Goal: Transaction & Acquisition: Purchase product/service

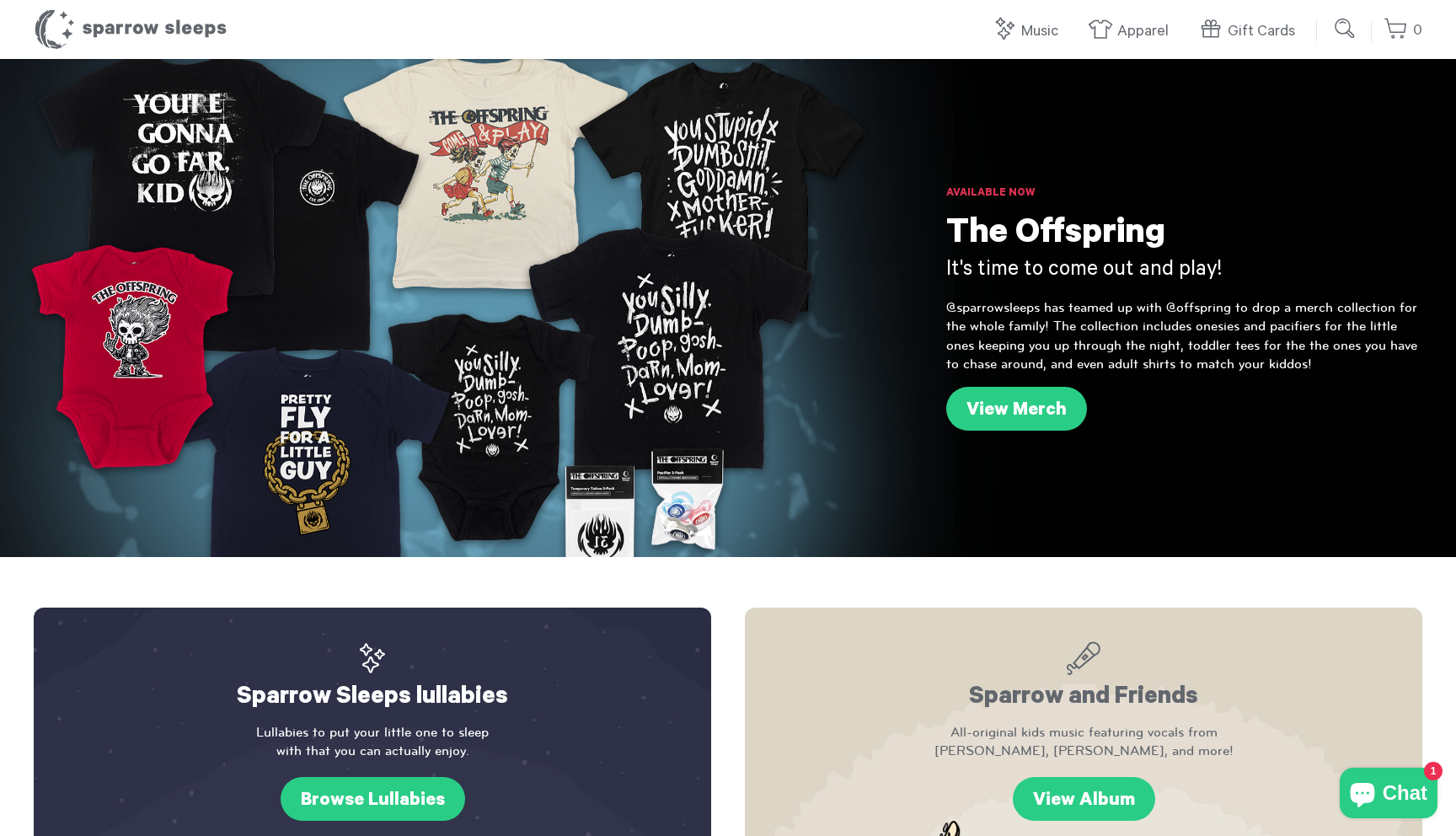
click at [1349, 25] on input "submit" at bounding box center [1346, 29] width 34 height 34
type input "**********"
click at [1329, 12] on input "submit" at bounding box center [1346, 29] width 34 height 34
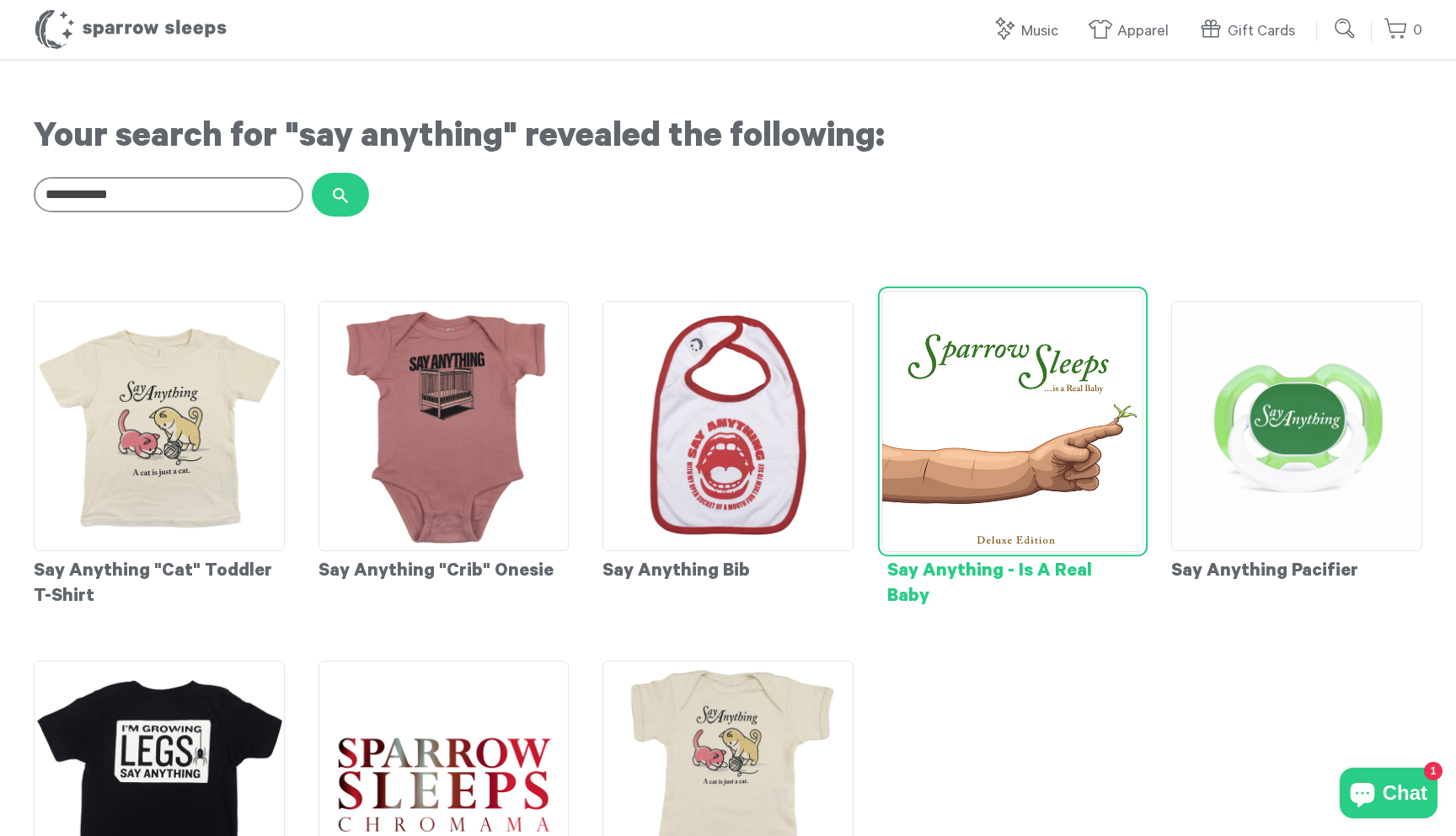
click at [946, 504] on img at bounding box center [1013, 421] width 261 height 261
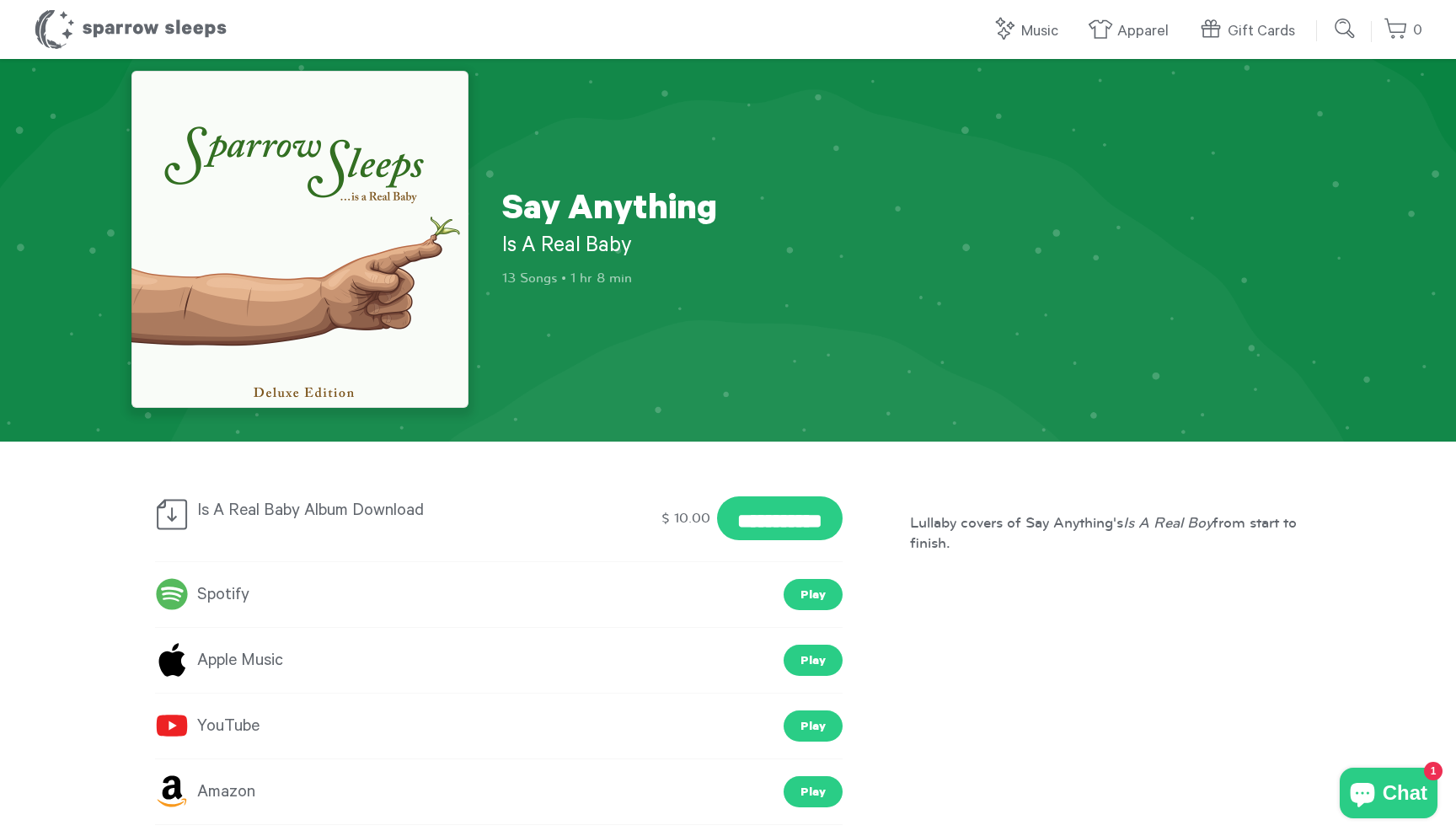
scroll to position [30, 0]
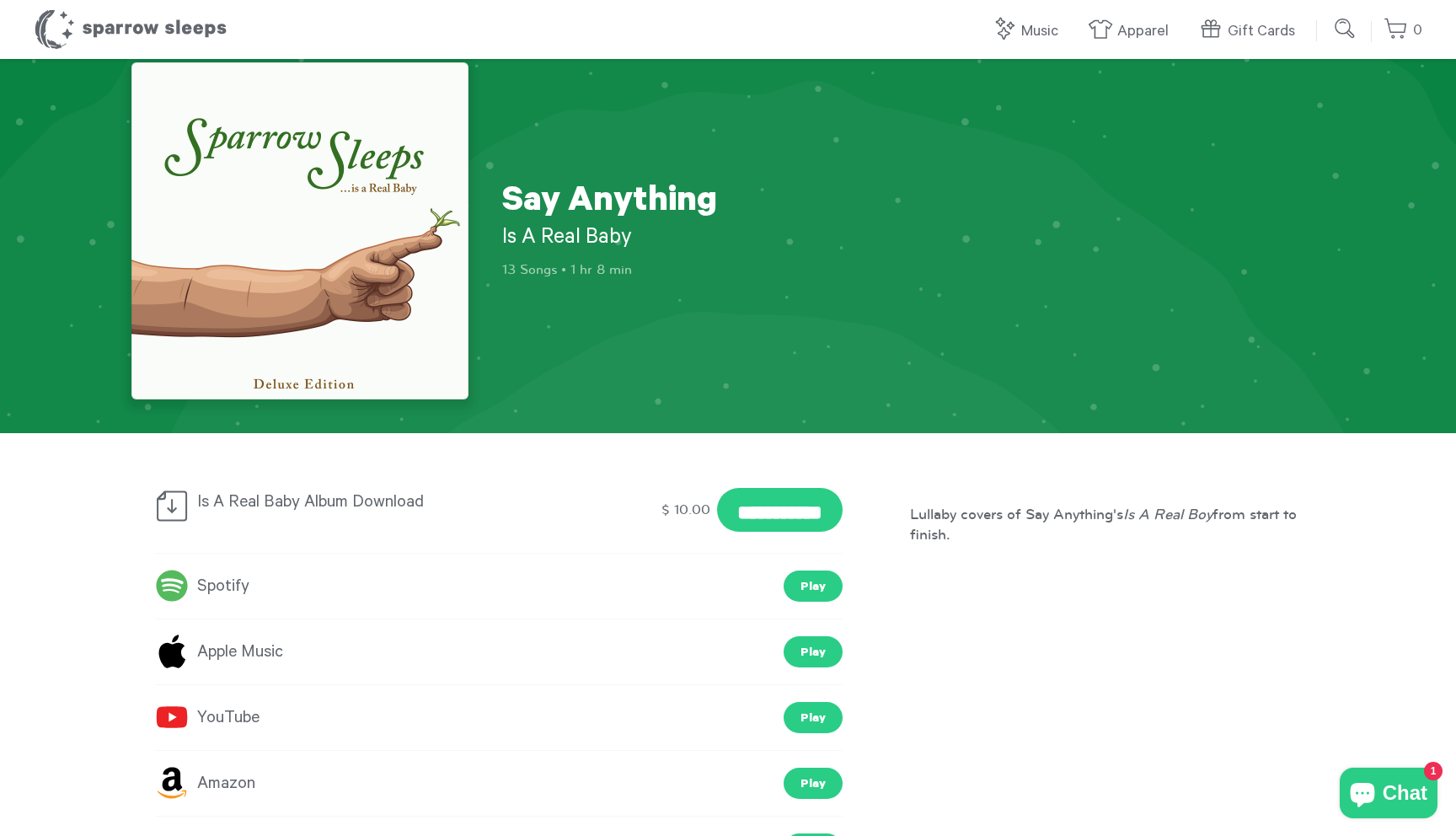
click at [332, 296] on img at bounding box center [300, 231] width 338 height 337
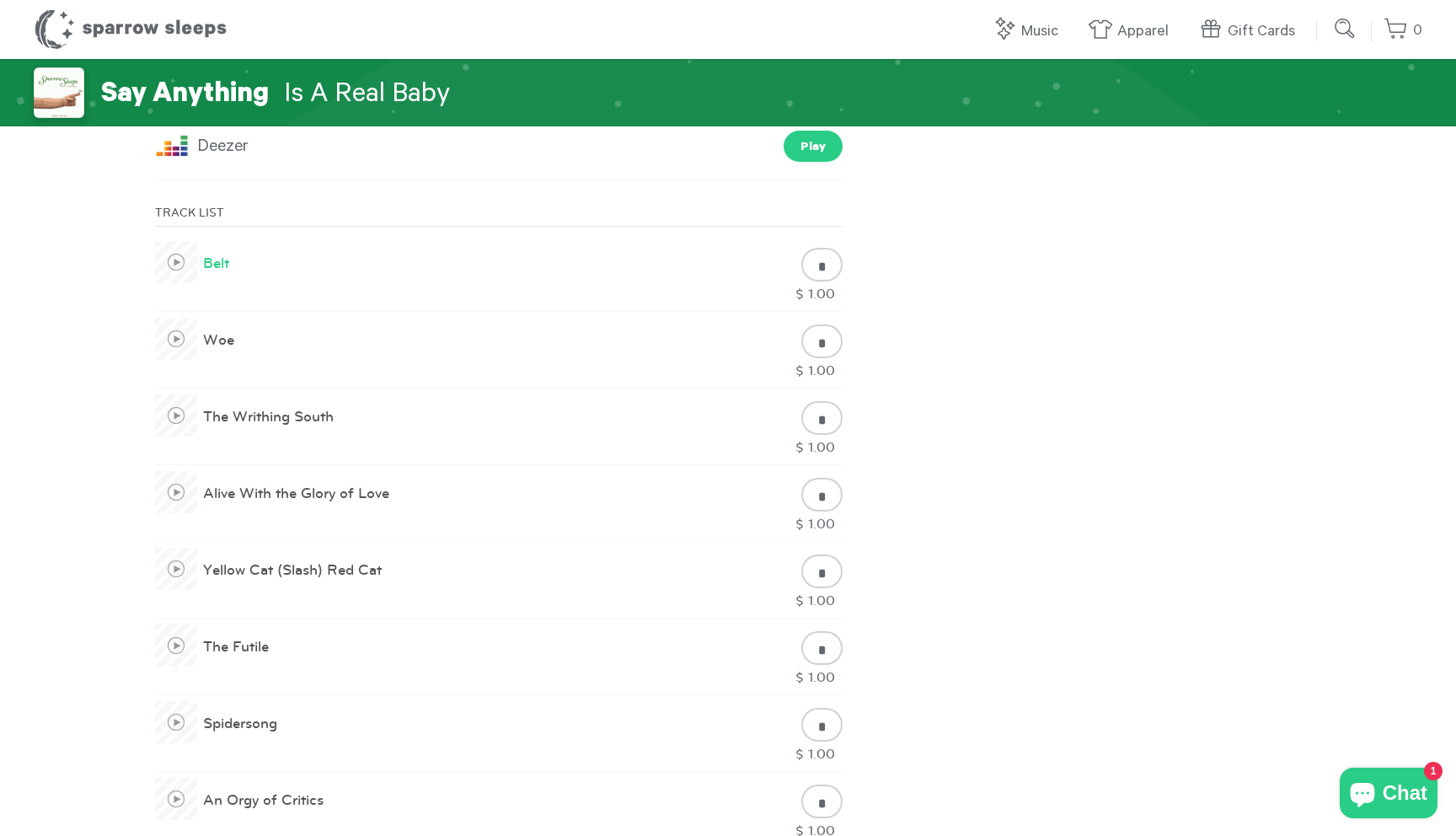
scroll to position [706, 0]
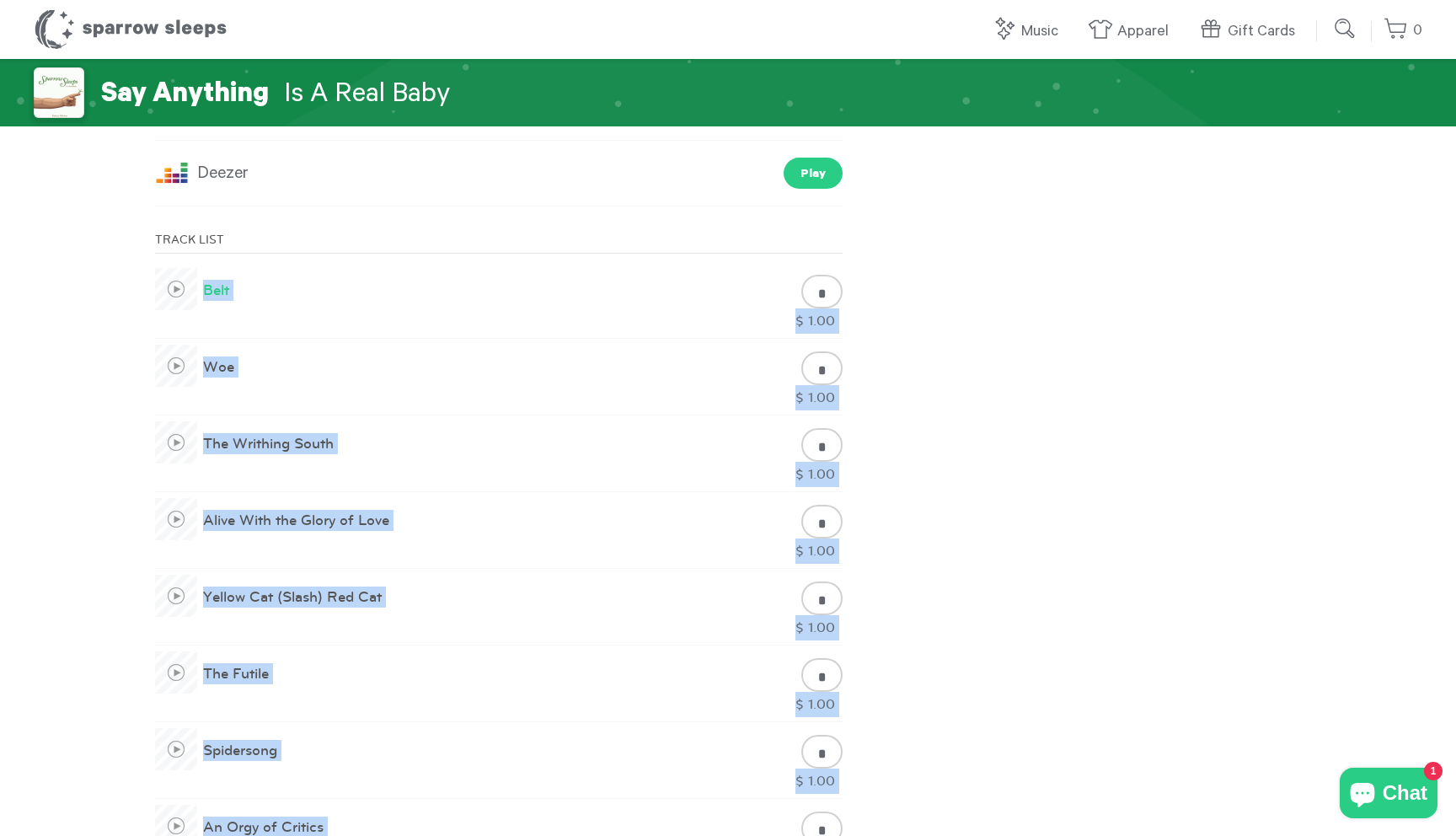
drag, startPoint x: 122, startPoint y: 277, endPoint x: 200, endPoint y: 291, distance: 79.2
click at [200, 291] on div "**********" at bounding box center [728, 634] width 1456 height 2561
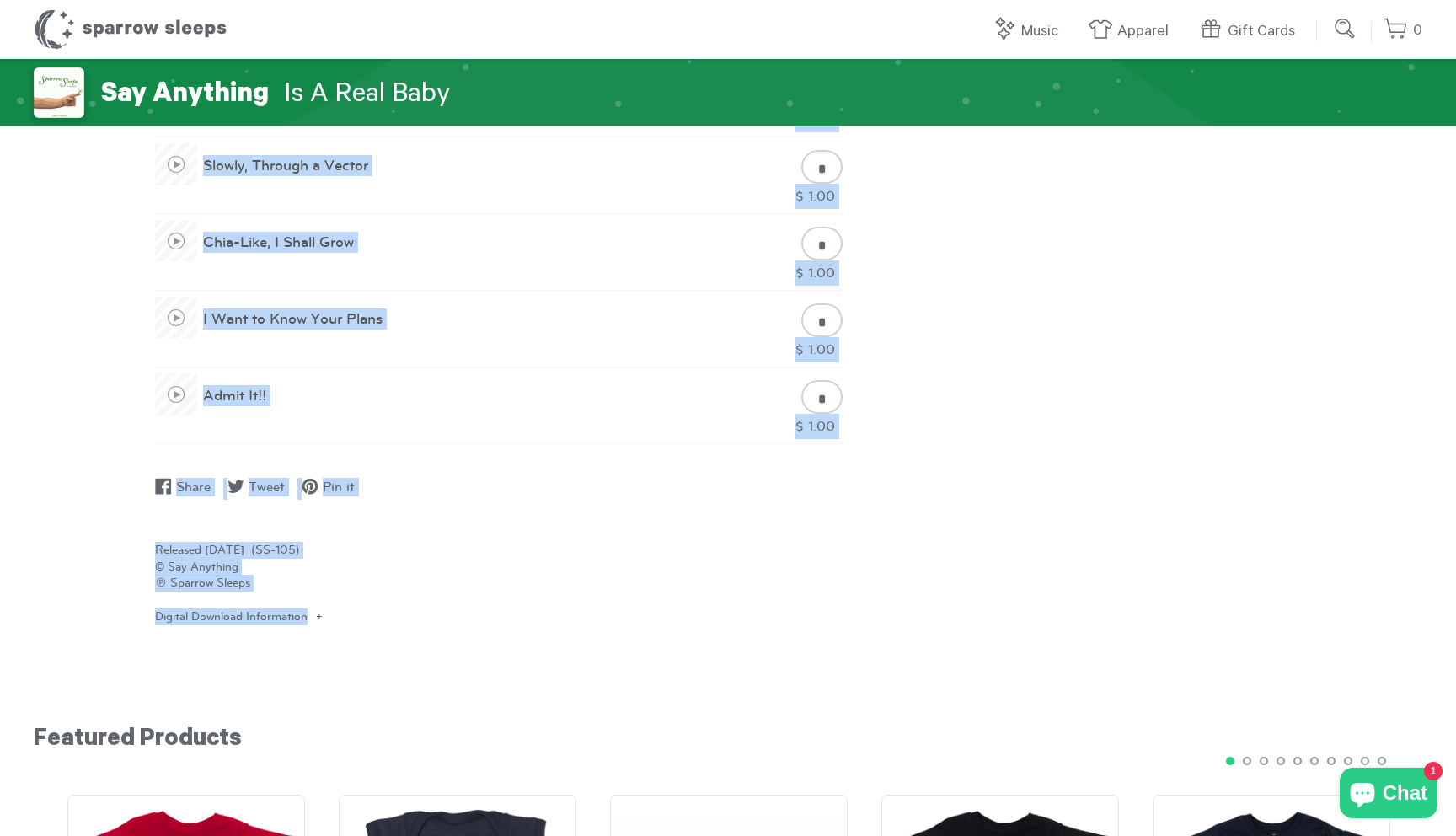
scroll to position [1522, 0]
click at [365, 400] on div "Admit It!!" at bounding box center [460, 404] width 612 height 67
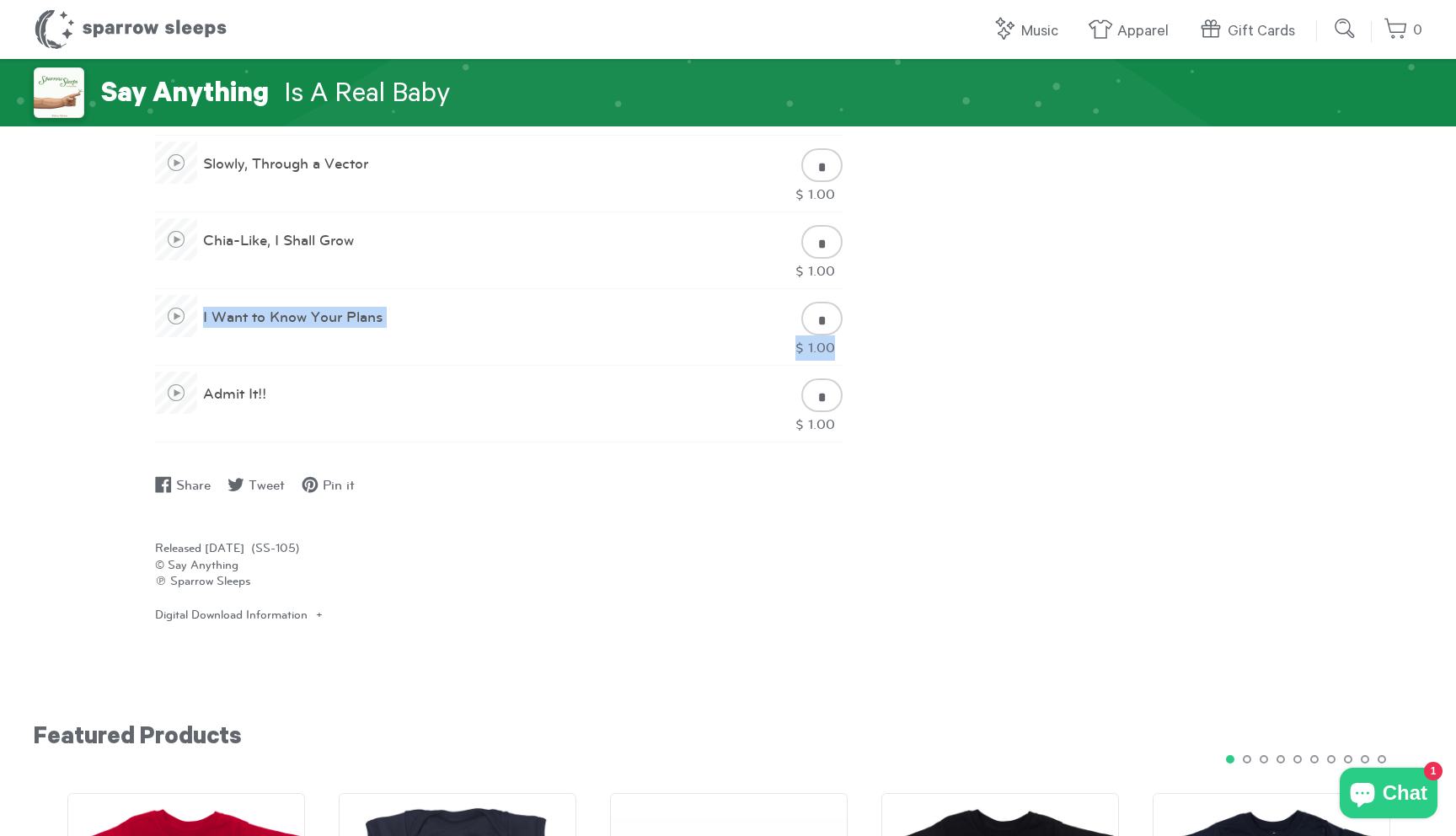
drag, startPoint x: 312, startPoint y: 399, endPoint x: 246, endPoint y: 290, distance: 127.4
drag, startPoint x: 277, startPoint y: 418, endPoint x: 248, endPoint y: 414, distance: 29.3
click at [248, 414] on div "Admit It!!" at bounding box center [460, 404] width 612 height 67
click at [180, 437] on div "Admit It!! * $ 1.00" at bounding box center [498, 404] width 687 height 77
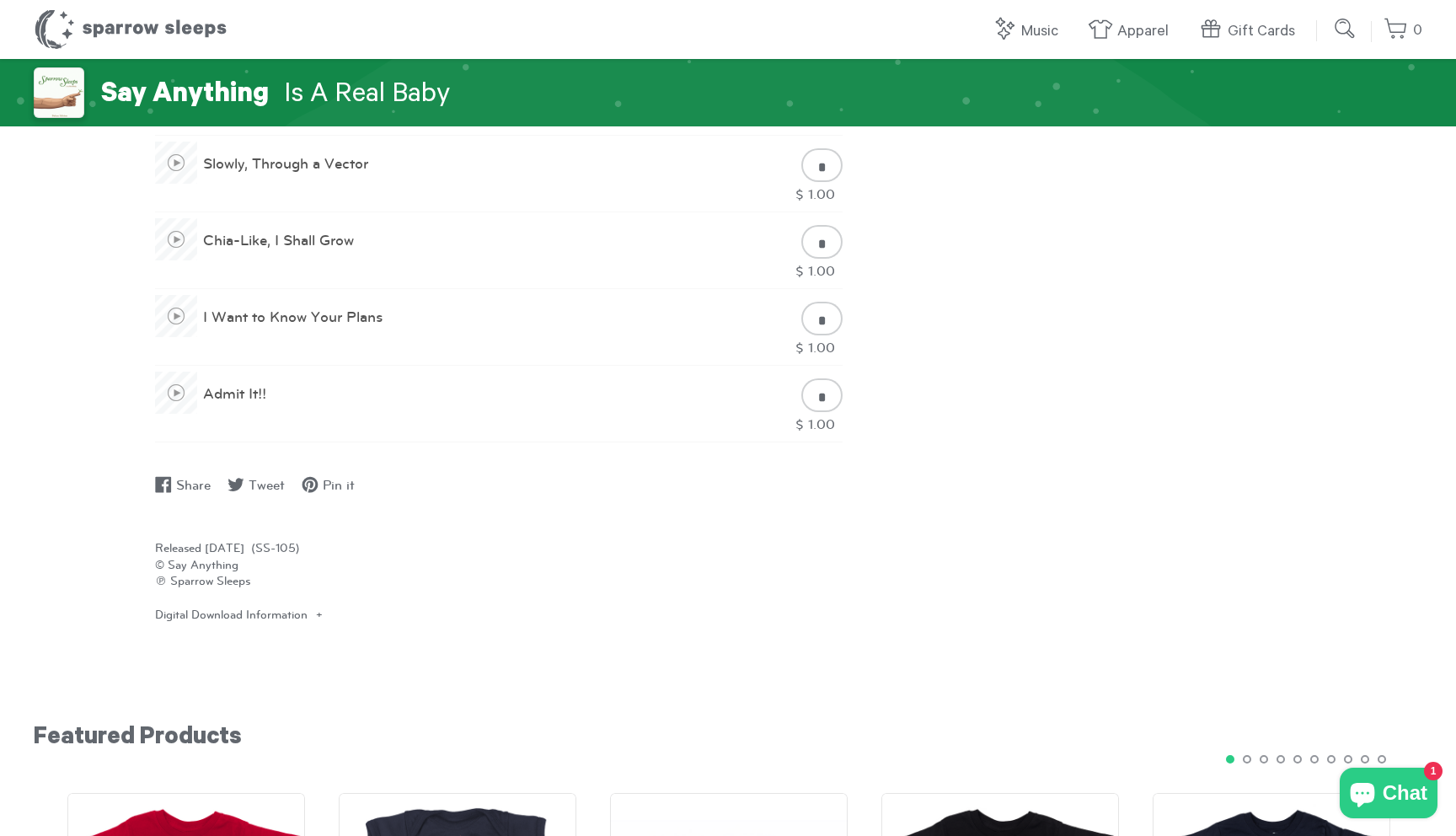
drag, startPoint x: 175, startPoint y: 437, endPoint x: 293, endPoint y: 423, distance: 118.8
click at [293, 423] on div "Admit It!! * $ 1.00" at bounding box center [498, 404] width 687 height 77
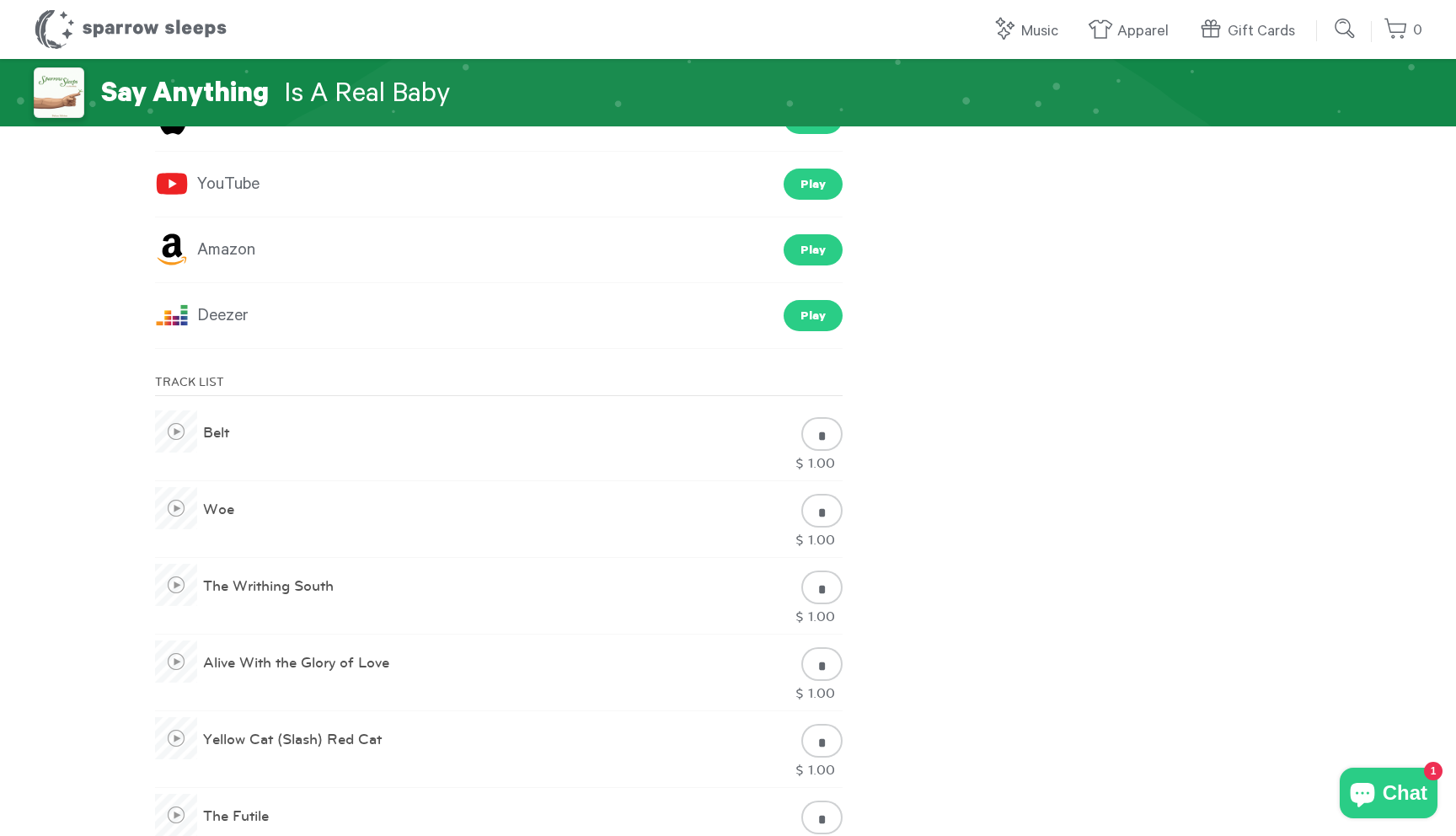
scroll to position [551, 0]
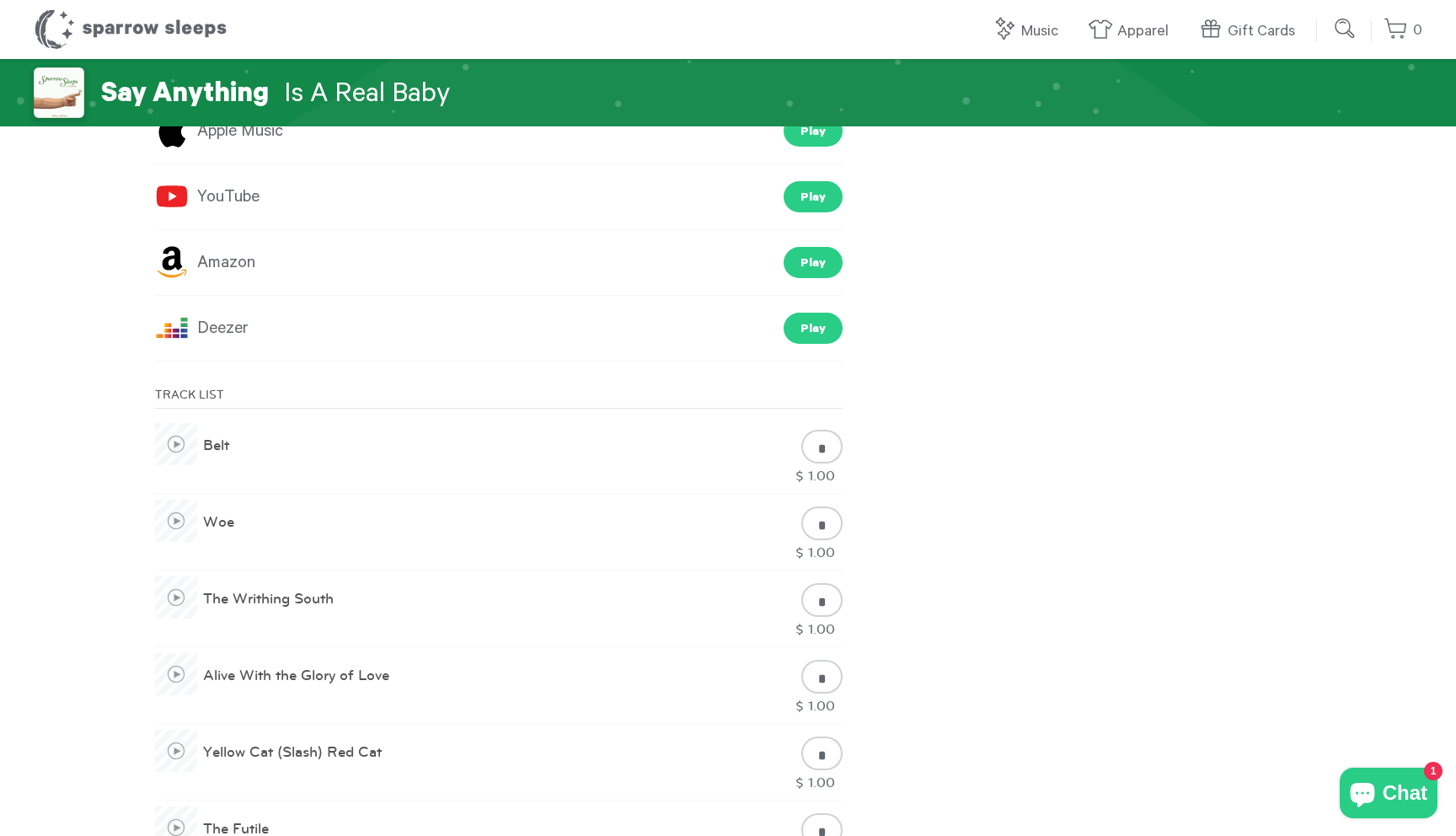
drag, startPoint x: 192, startPoint y: 421, endPoint x: 306, endPoint y: 481, distance: 128.8
click at [312, 486] on div "Belt" at bounding box center [460, 455] width 612 height 67
drag, startPoint x: 209, startPoint y: 419, endPoint x: 259, endPoint y: 476, distance: 75.8
click at [297, 483] on div "Belt * $ 1.00" at bounding box center [498, 455] width 687 height 77
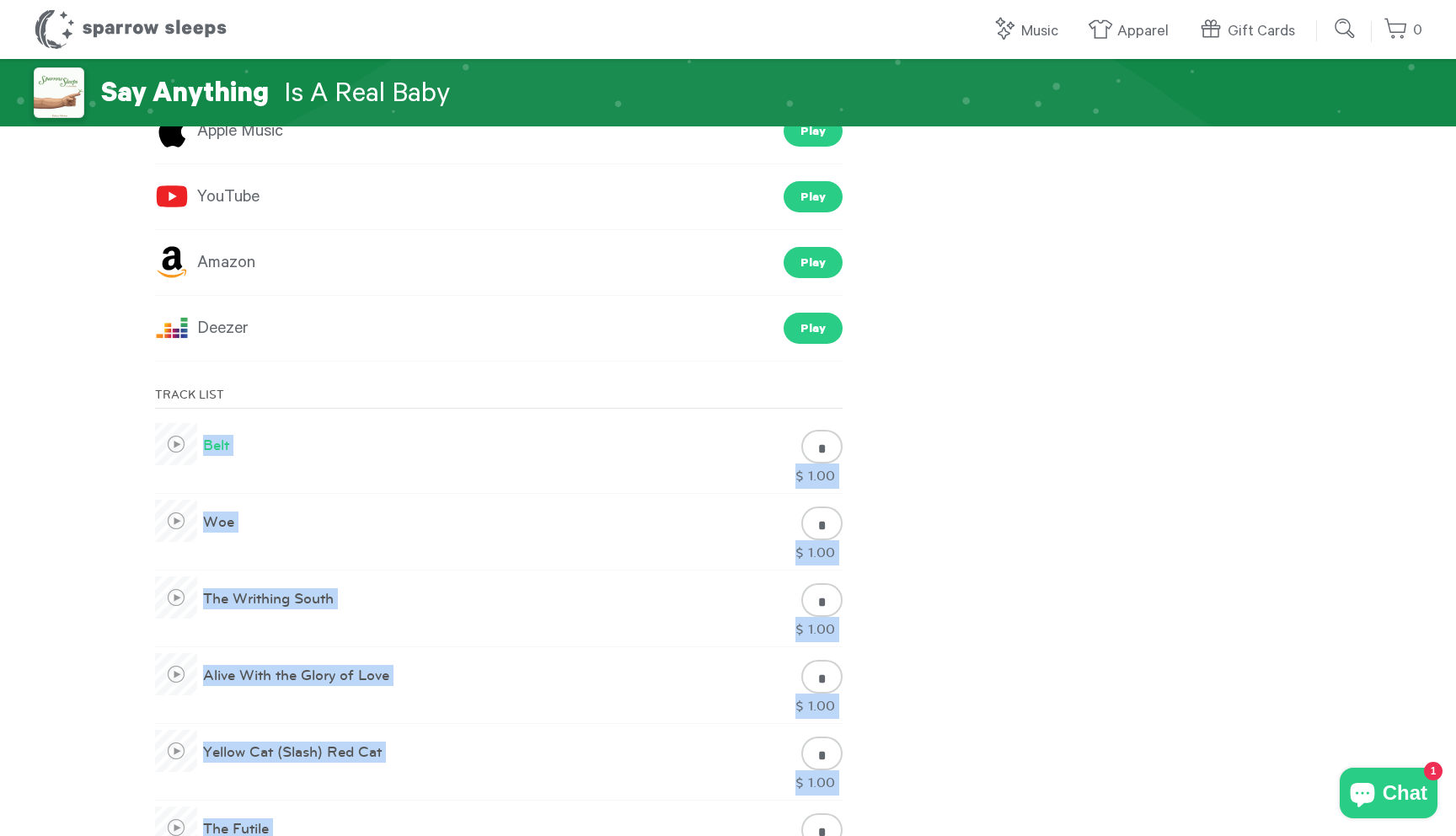
drag, startPoint x: 124, startPoint y: 421, endPoint x: 168, endPoint y: 429, distance: 44.7
click at [168, 429] on div "**********" at bounding box center [728, 788] width 1456 height 2561
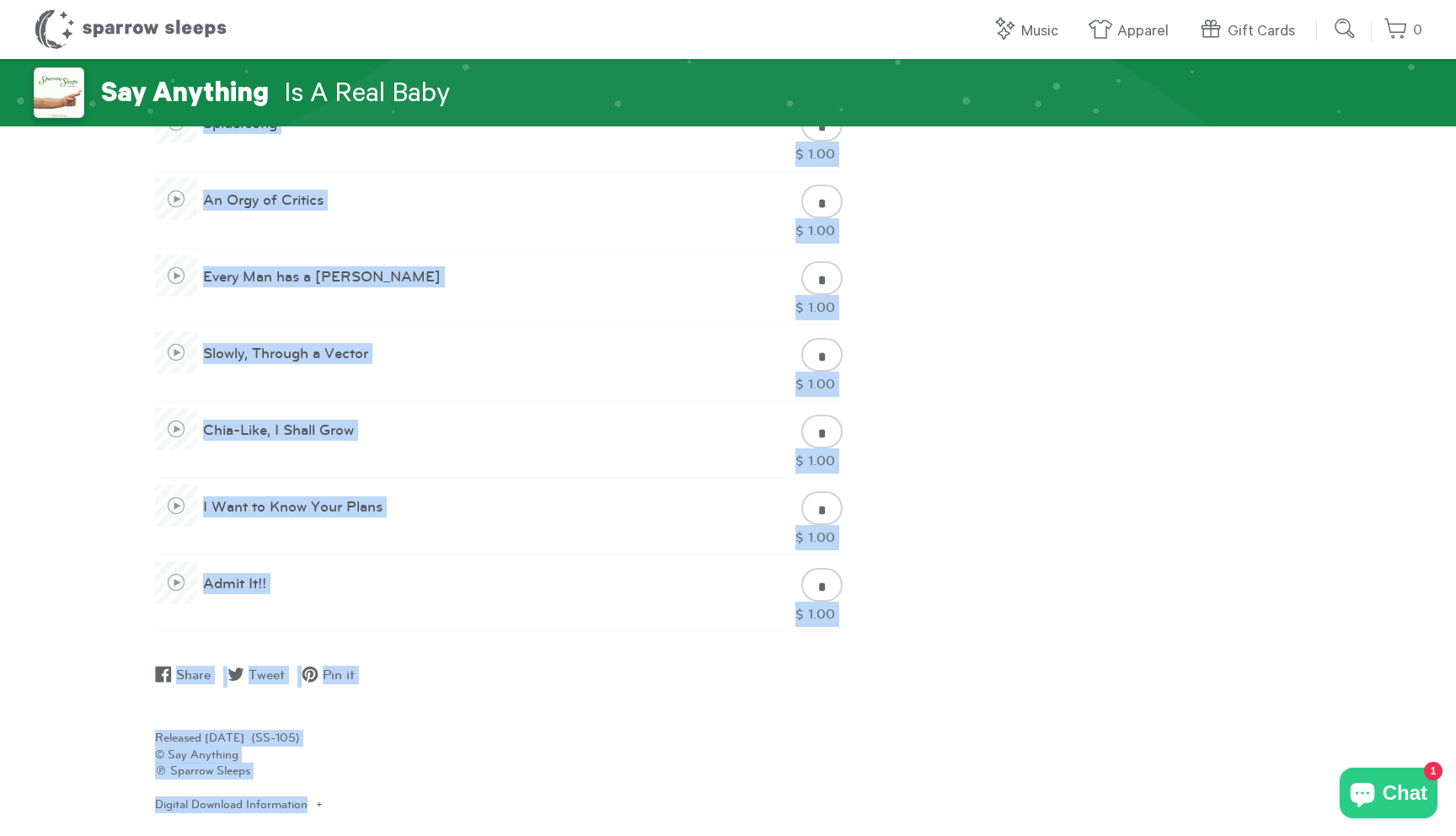
scroll to position [1366, 0]
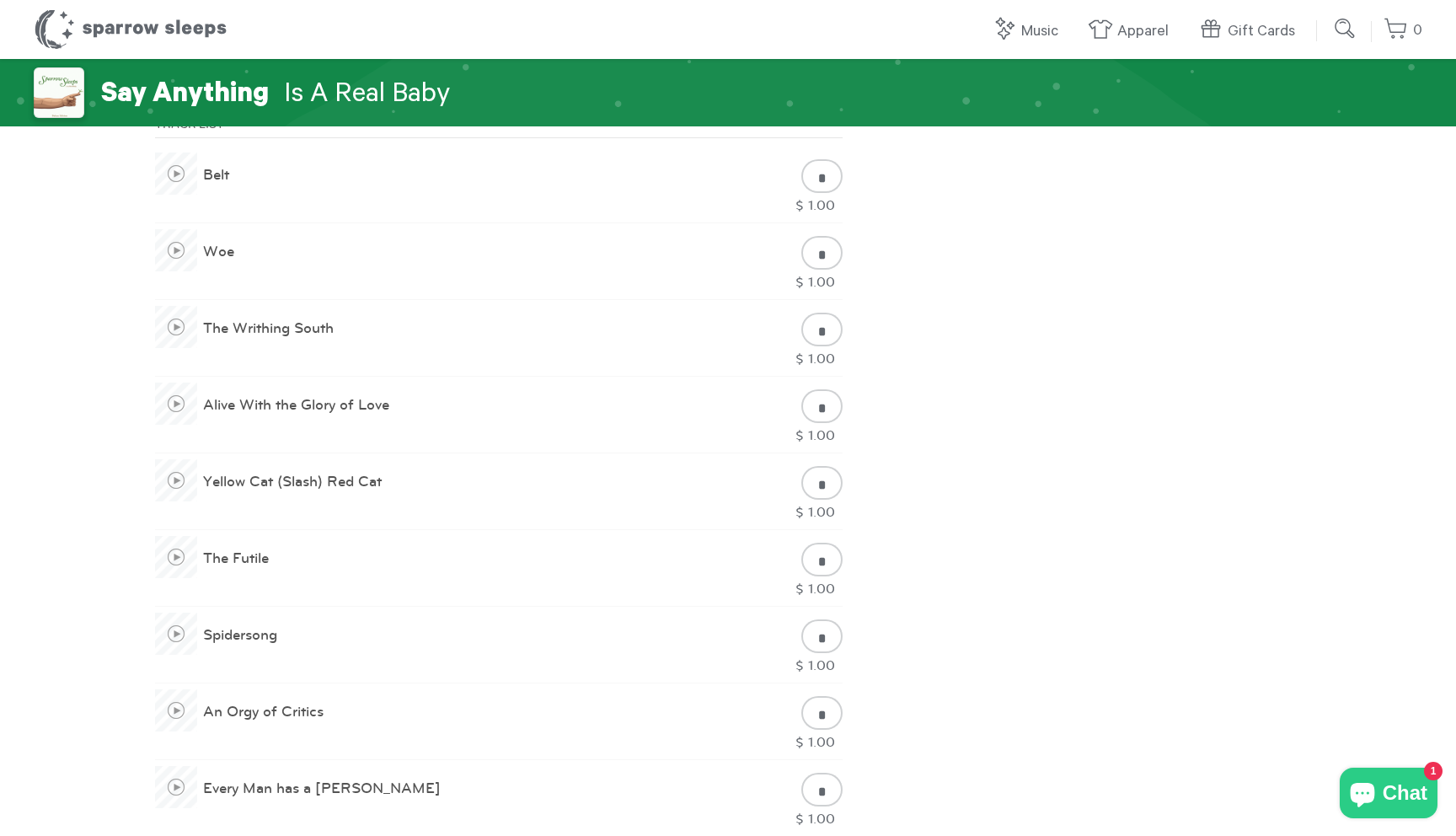
scroll to position [804, 0]
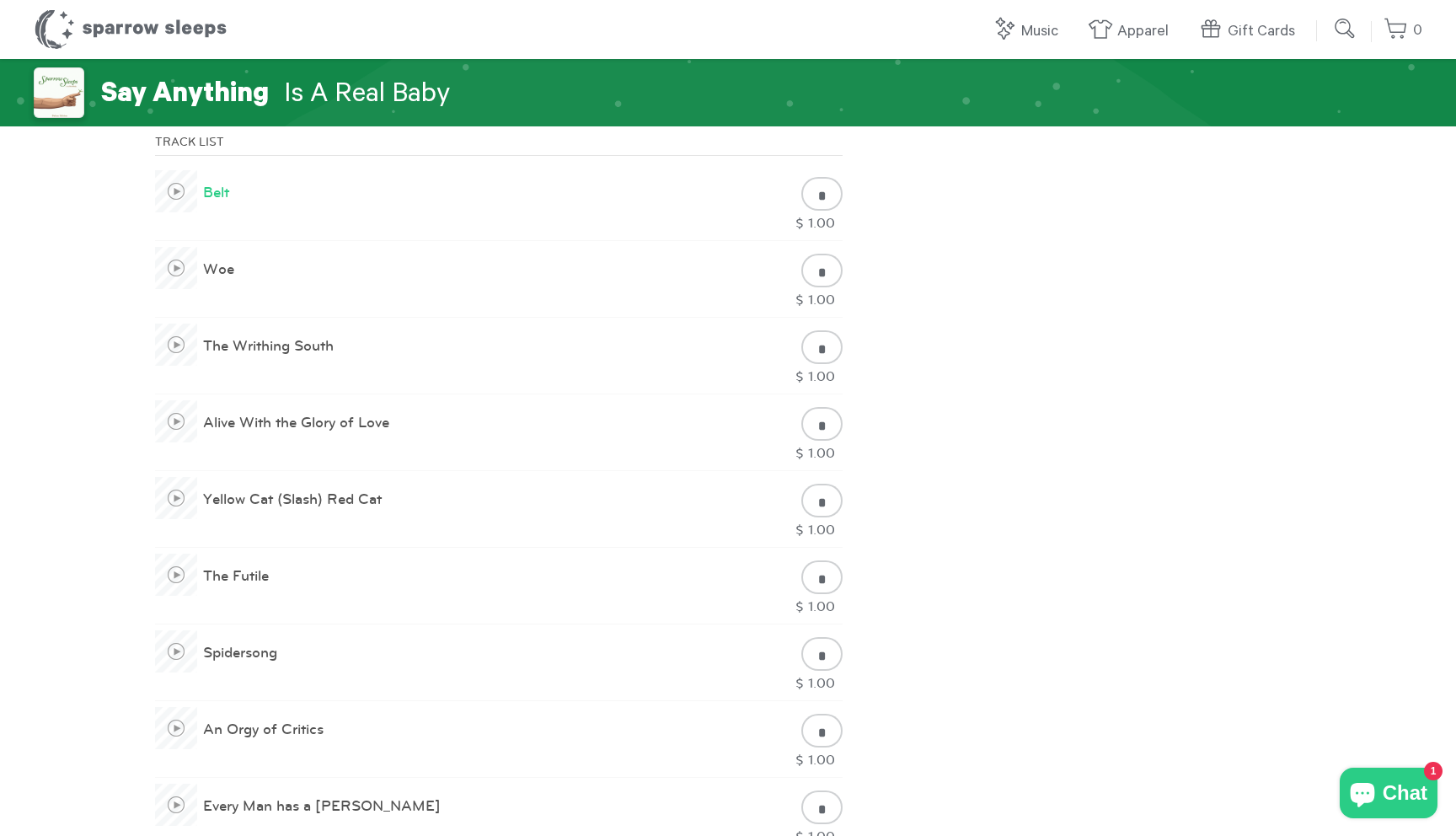
drag, startPoint x: 834, startPoint y: 581, endPoint x: 203, endPoint y: 201, distance: 736.6
click at [203, 201] on div "Belt * $ 1.00 Woe *" at bounding box center [498, 662] width 687 height 996
copy div "Belt $ 1.00 Woe $ 1.00 The Writhing South $ 1.00 Alive With the Glory of Love $…"
